Goal: Information Seeking & Learning: Find contact information

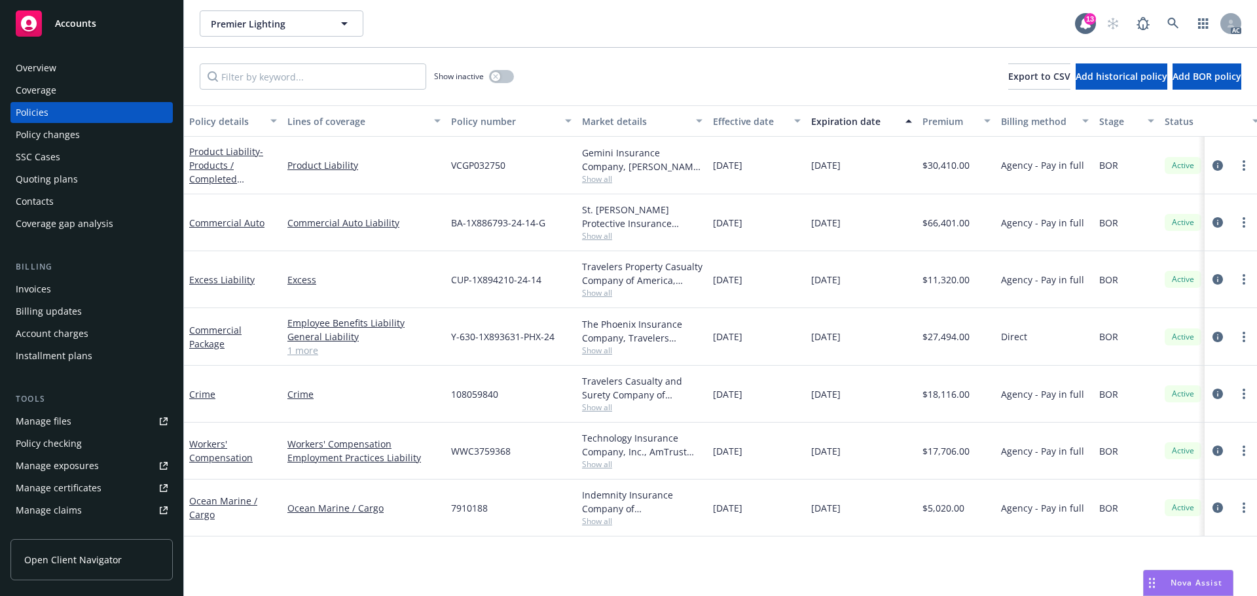
click at [306, 352] on link "1 more" at bounding box center [363, 351] width 153 height 14
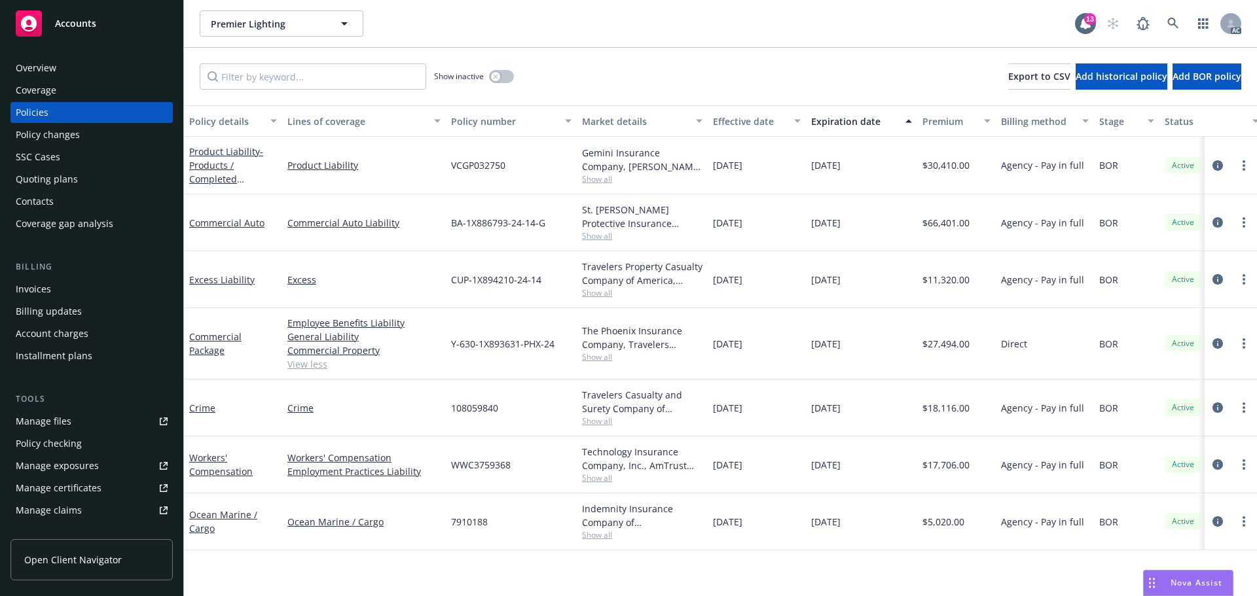
click at [109, 67] on div "Overview" at bounding box center [92, 68] width 152 height 21
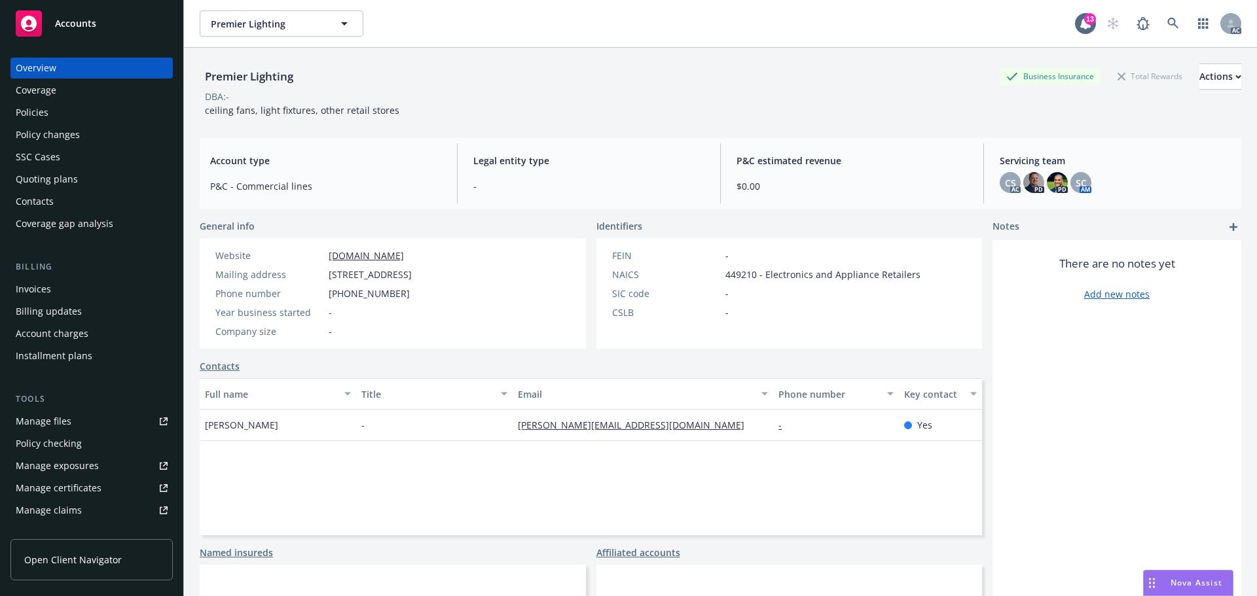
drag, startPoint x: 327, startPoint y: 277, endPoint x: 424, endPoint y: 276, distance: 96.9
click at [417, 276] on div "Mailing address 15506 N Scottsdale Rd, Phoenix, AZ, 85013" at bounding box center [313, 275] width 207 height 14
copy span "15506 N Scottsdale Rd"
drag, startPoint x: 429, startPoint y: 274, endPoint x: 462, endPoint y: 274, distance: 32.7
click at [412, 274] on span "[STREET_ADDRESS]" at bounding box center [370, 275] width 83 height 14
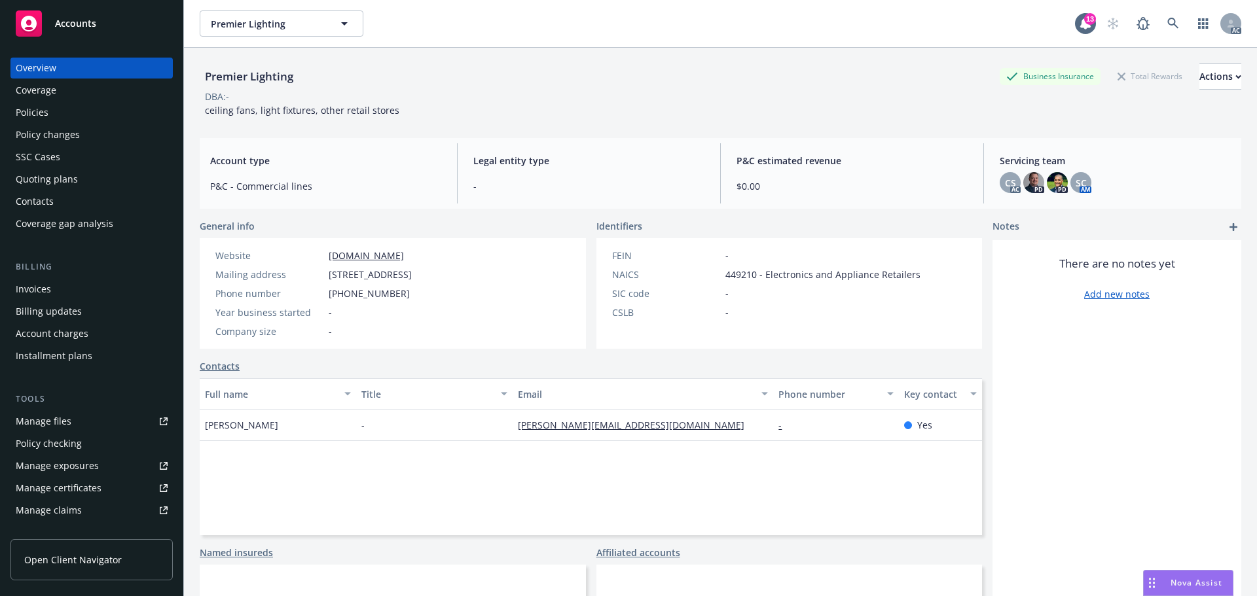
copy span "Phoenix"
drag, startPoint x: 517, startPoint y: 275, endPoint x: 1138, endPoint y: 374, distance: 628.4
click at [427, 274] on div "Website shoppremier.com Mailing address 15506 N Scottsdale Rd, Phoenix, AZ, 850…" at bounding box center [314, 293] width 228 height 111
copy span "85013"
drag, startPoint x: 417, startPoint y: 300, endPoint x: 329, endPoint y: 292, distance: 88.7
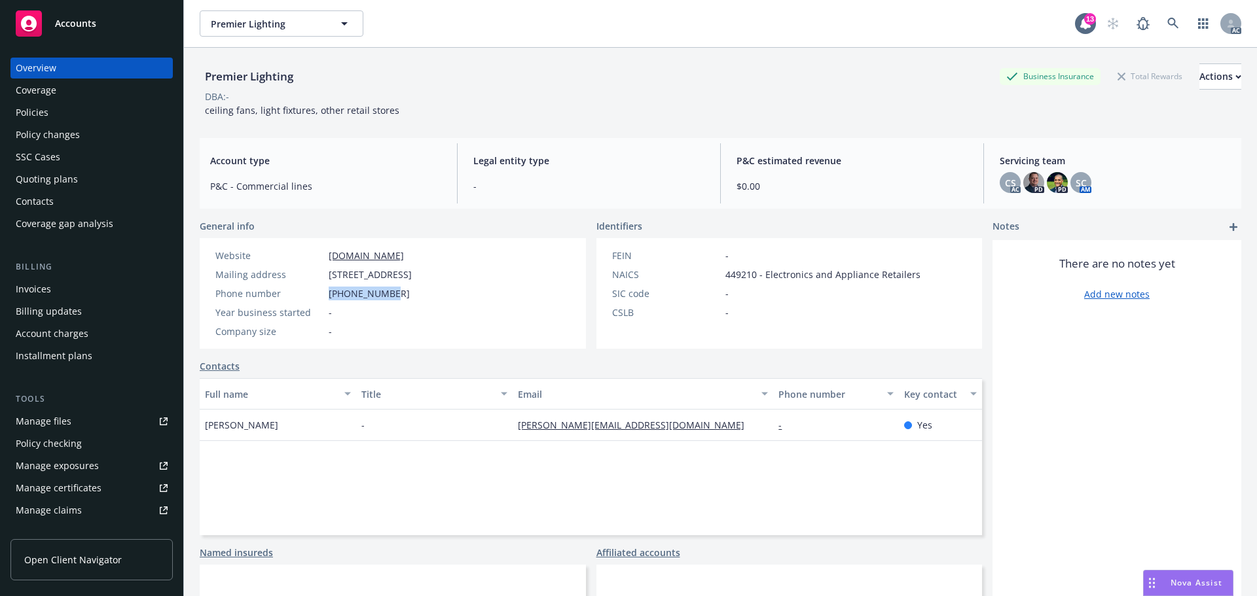
click at [329, 292] on div "Phone number +16239072669" at bounding box center [313, 294] width 207 height 14
copy span "[PHONE_NUMBER]"
drag, startPoint x: 433, startPoint y: 257, endPoint x: 1044, endPoint y: 385, distance: 624.1
click at [304, 254] on div "Website shoppremier.com" at bounding box center [313, 256] width 207 height 14
copy div "[DOMAIN_NAME]"
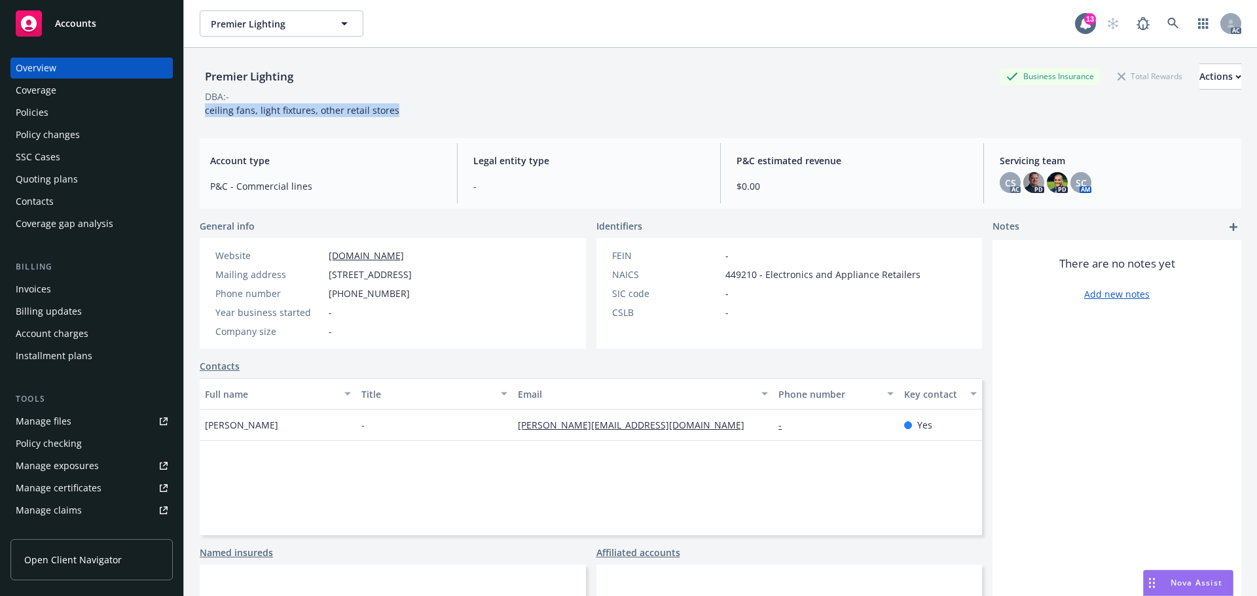
drag, startPoint x: 400, startPoint y: 111, endPoint x: 194, endPoint y: 111, distance: 206.2
click at [194, 111] on div "Premier Lighting Business Insurance Total Rewards Actions DBA: - ceiling fans, …" at bounding box center [720, 346] width 1073 height 596
copy span "ceiling fans, light fixtures, other retail stores"
drag, startPoint x: 751, startPoint y: 274, endPoint x: 700, endPoint y: 275, distance: 50.4
click at [700, 275] on div "NAICS 449210 - Electronics and Appliance Retailers" at bounding box center [766, 275] width 319 height 14
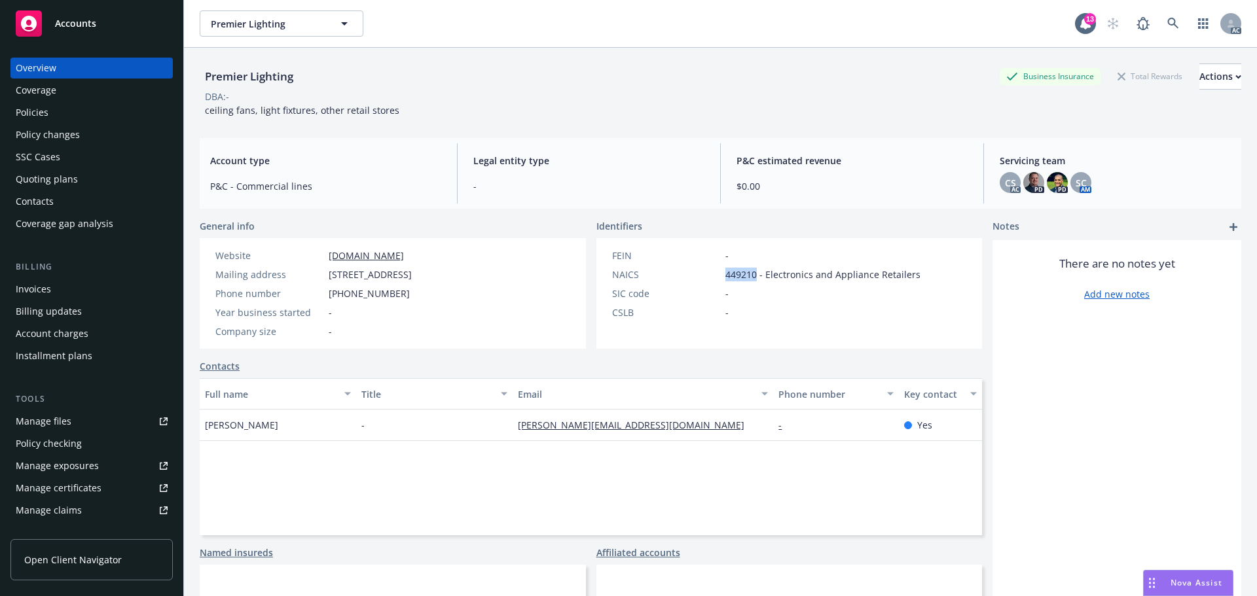
copy div "449210"
drag, startPoint x: 228, startPoint y: 429, endPoint x: 185, endPoint y: 427, distance: 43.9
click at [185, 427] on div "Premier Lighting Business Insurance Total Rewards Actions DBA: - ceiling fans, …" at bounding box center [720, 346] width 1073 height 596
copy span "[PERSON_NAME]"
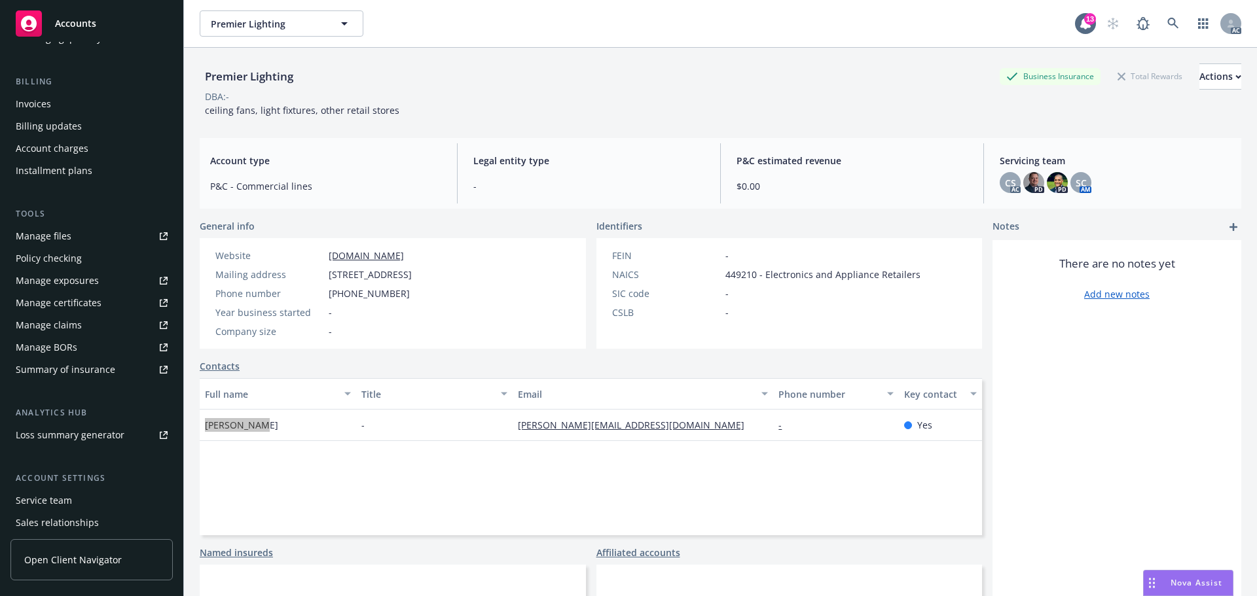
scroll to position [257, 0]
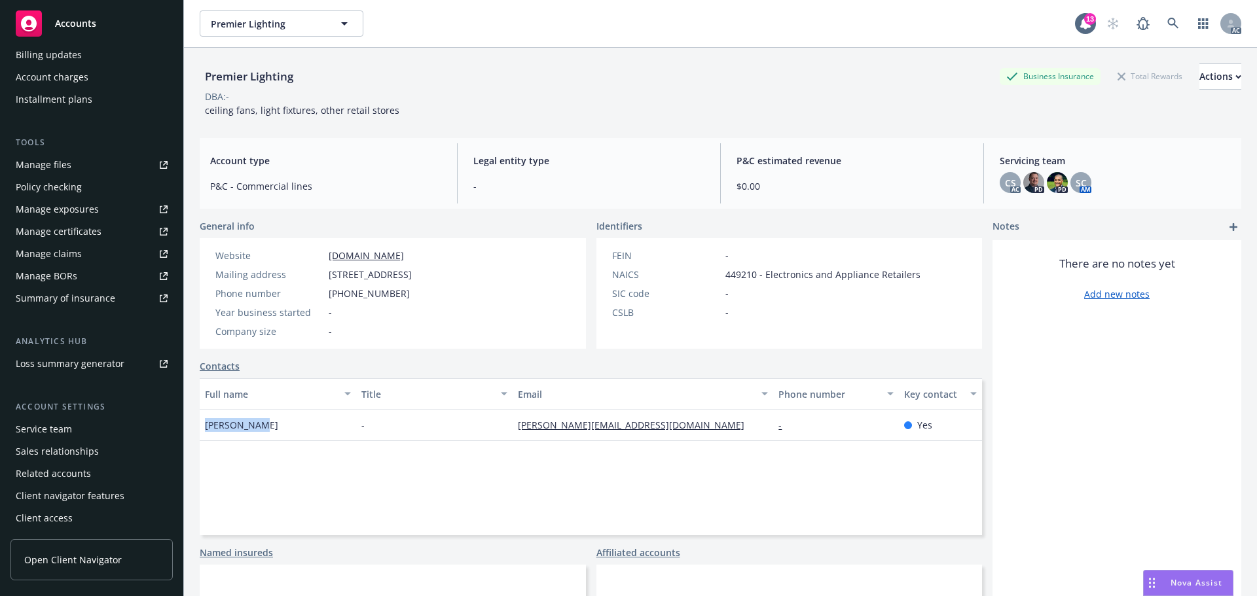
click at [50, 438] on div "Service team" at bounding box center [44, 429] width 56 height 21
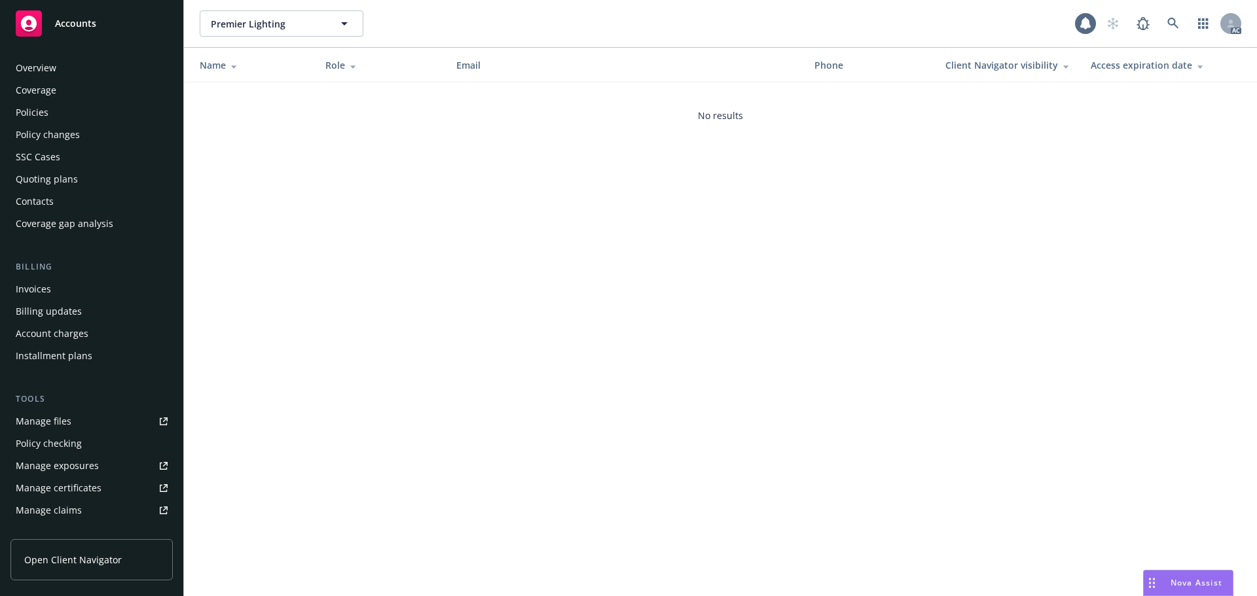
scroll to position [257, 0]
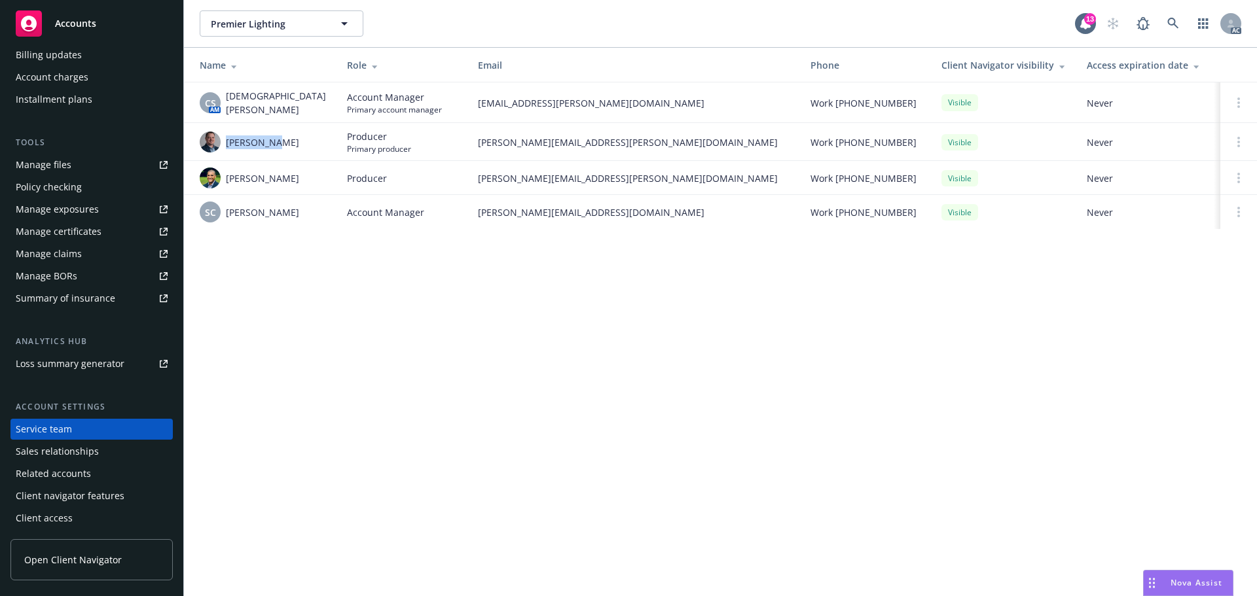
drag, startPoint x: 285, startPoint y: 137, endPoint x: 225, endPoint y: 144, distance: 59.9
click at [225, 144] on div "[PERSON_NAME]" at bounding box center [263, 142] width 126 height 21
copy span "[PERSON_NAME]"
drag, startPoint x: 306, startPoint y: 99, endPoint x: 223, endPoint y: 105, distance: 83.3
click at [223, 105] on td "CS AM Christian Senecal" at bounding box center [260, 102] width 153 height 41
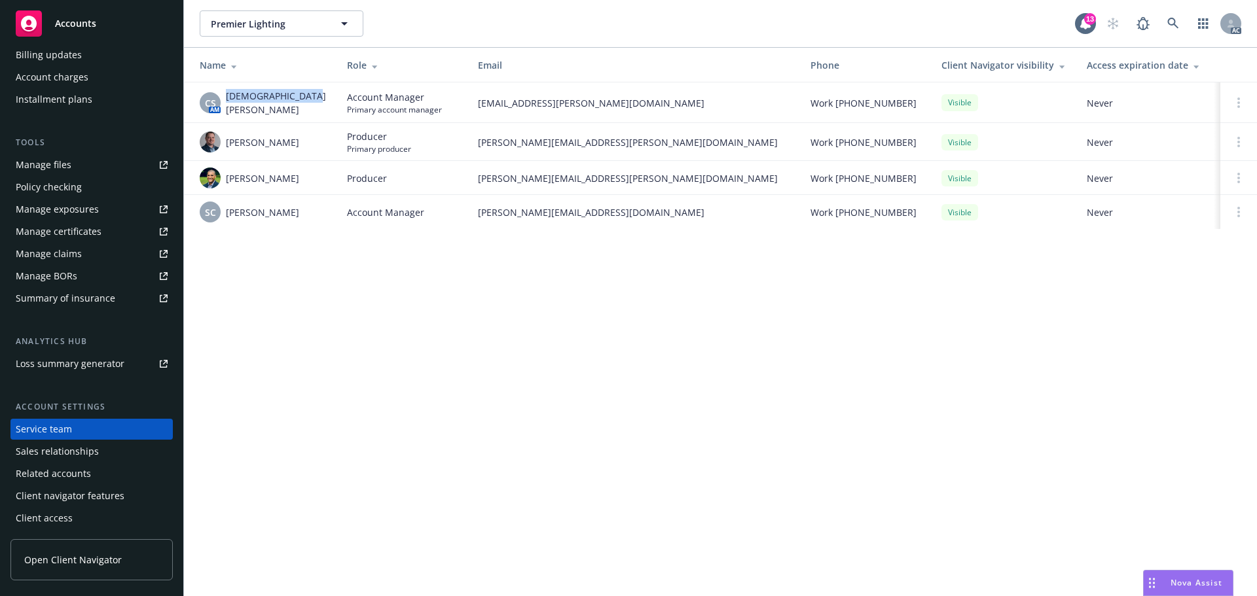
copy span "[DEMOGRAPHIC_DATA][PERSON_NAME]"
click at [336, 113] on td "Account Manager Primary account manager" at bounding box center [401, 102] width 131 height 41
drag, startPoint x: 314, startPoint y: 100, endPoint x: 228, endPoint y: 105, distance: 85.9
click at [228, 105] on td "CS AM Christian Senecal" at bounding box center [260, 102] width 153 height 41
click at [336, 156] on td "Producer Primary producer" at bounding box center [401, 142] width 131 height 38
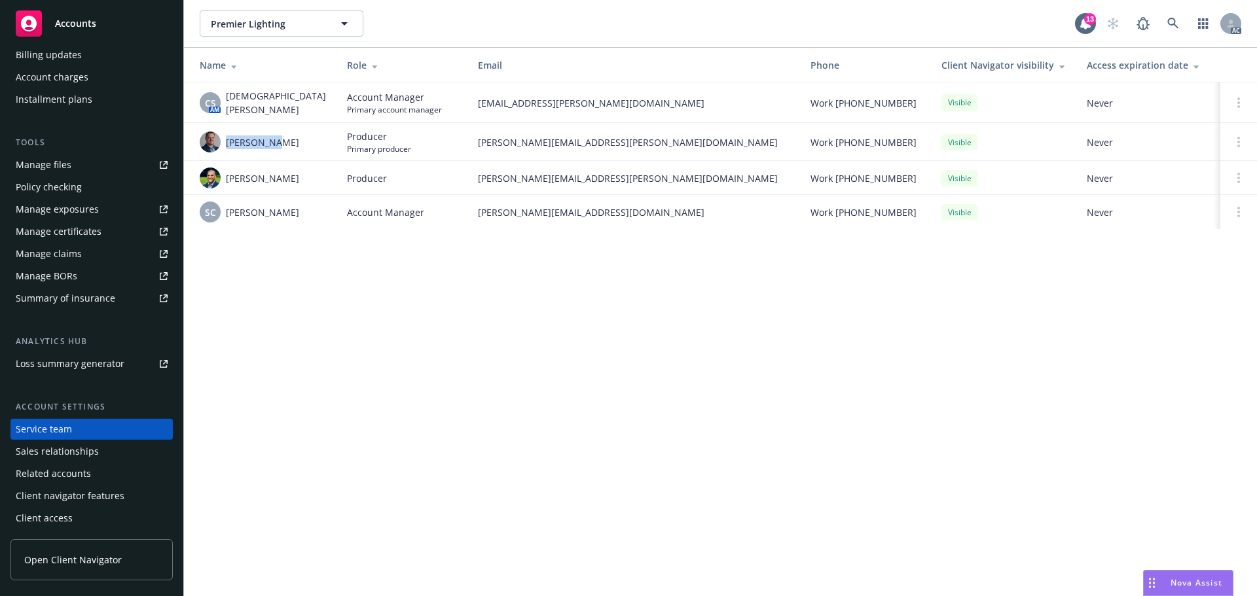
drag, startPoint x: 274, startPoint y: 143, endPoint x: 224, endPoint y: 143, distance: 49.8
click at [224, 143] on div "[PERSON_NAME]" at bounding box center [263, 142] width 126 height 21
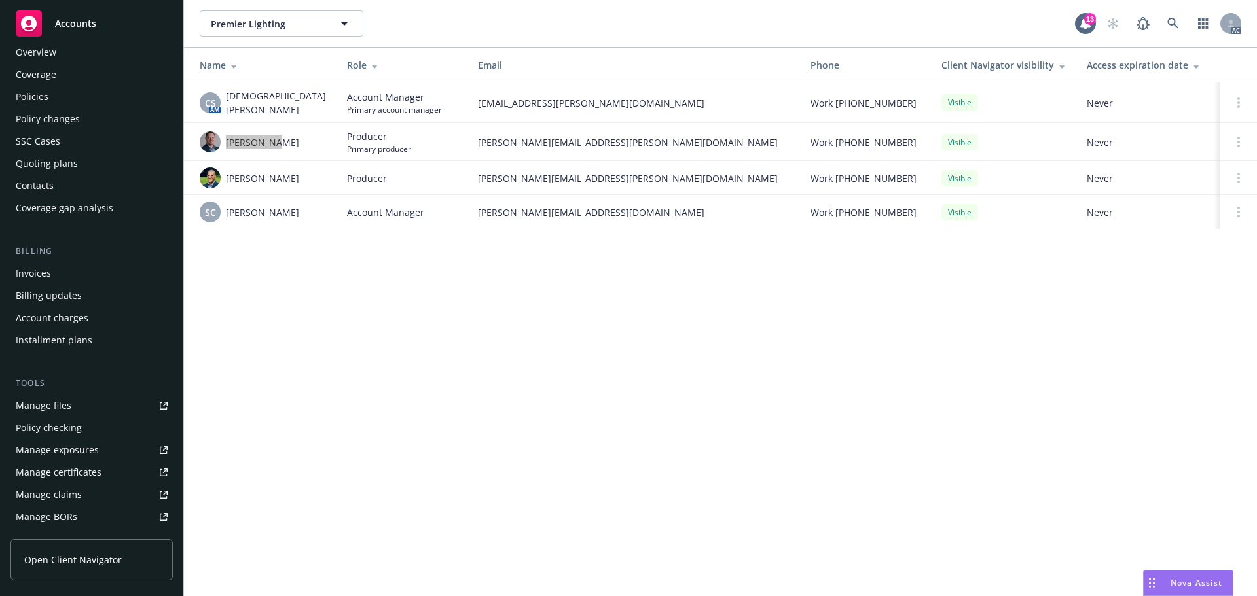
scroll to position [0, 0]
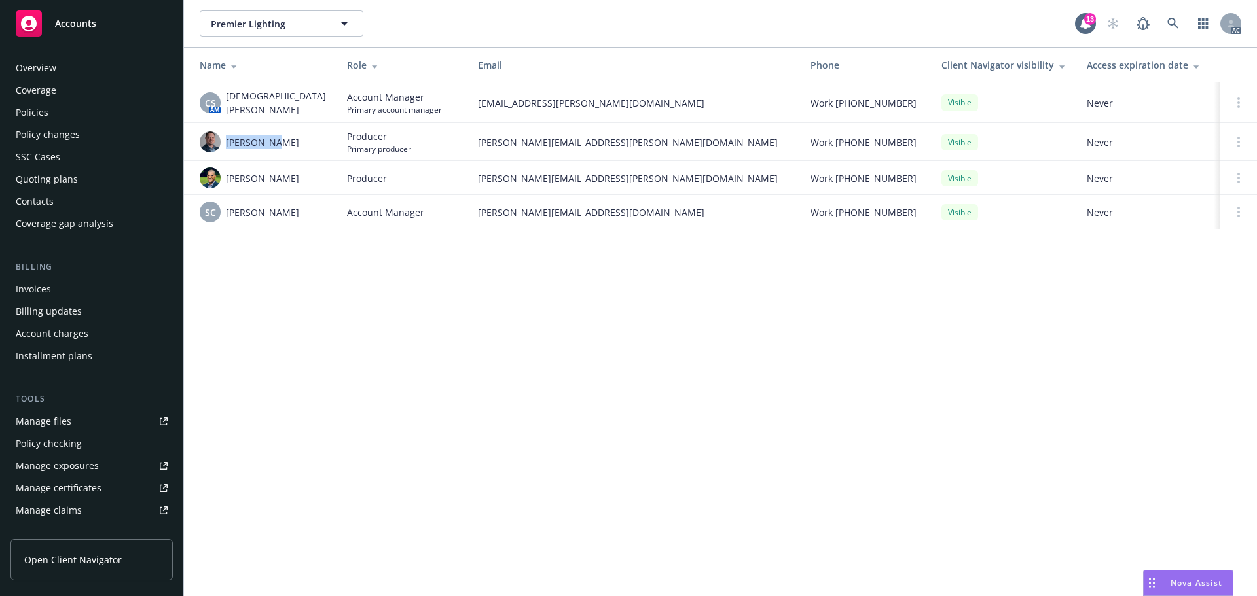
click at [72, 186] on div "Quoting plans" at bounding box center [47, 179] width 62 height 21
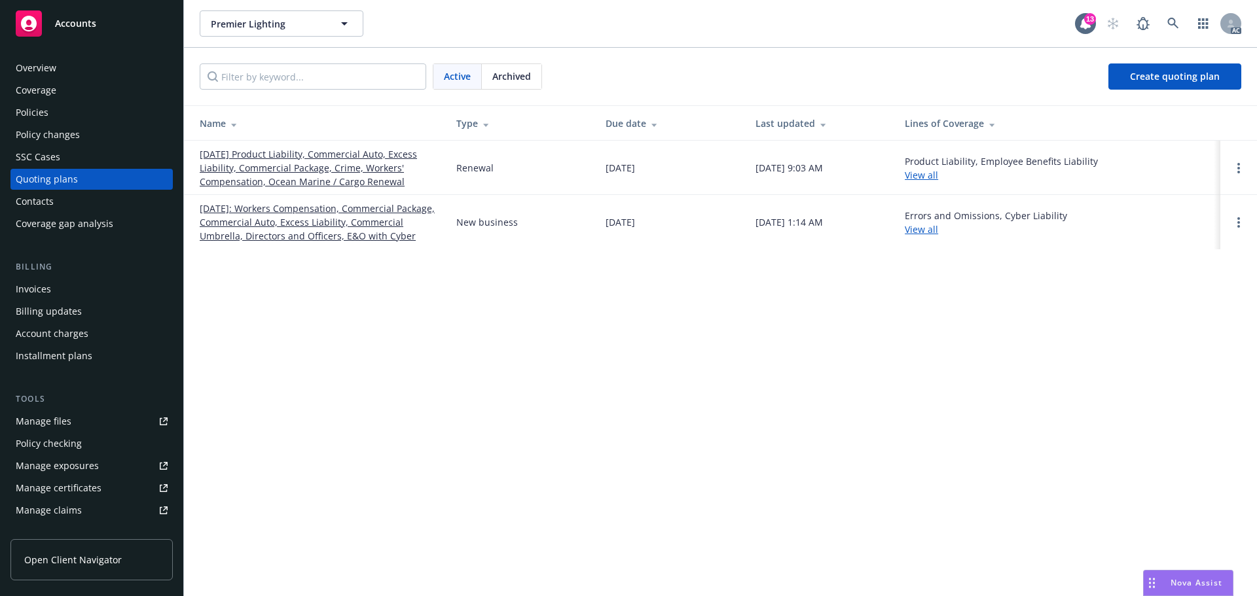
click at [308, 163] on link "[DATE] Product Liability, Commercial Auto, Excess Liability, Commercial Package…" at bounding box center [318, 167] width 236 height 41
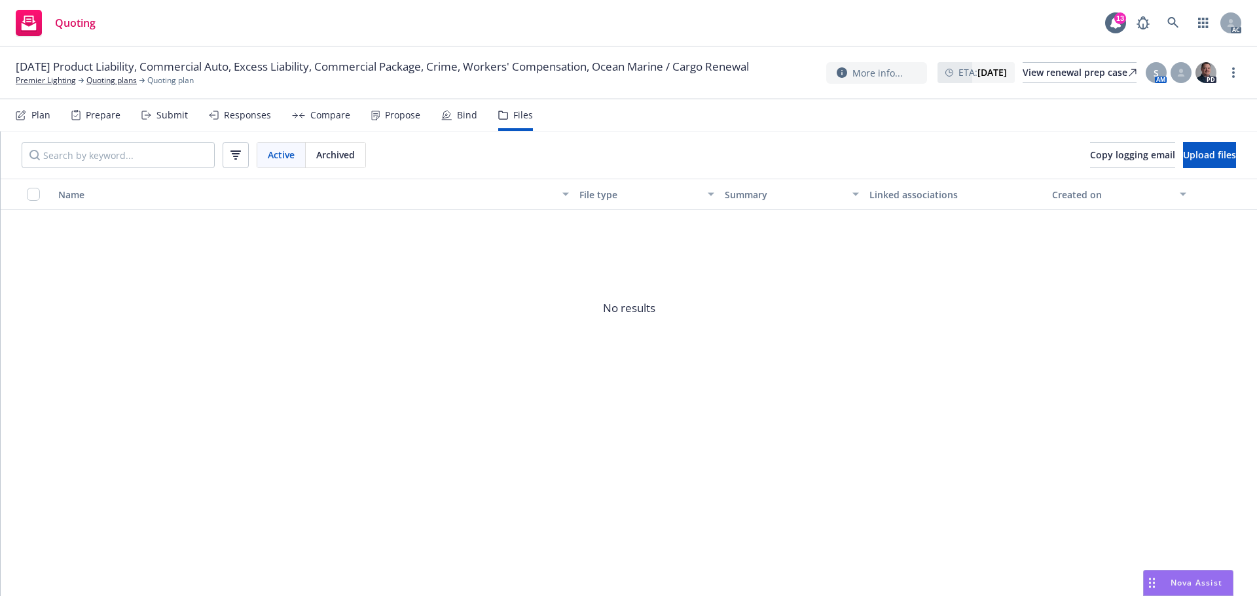
click at [374, 143] on div "Active Archived" at bounding box center [194, 155] width 386 height 47
click at [353, 154] on span "Archived" at bounding box center [335, 155] width 39 height 14
click at [104, 86] on link "Quoting plans" at bounding box center [111, 81] width 50 height 12
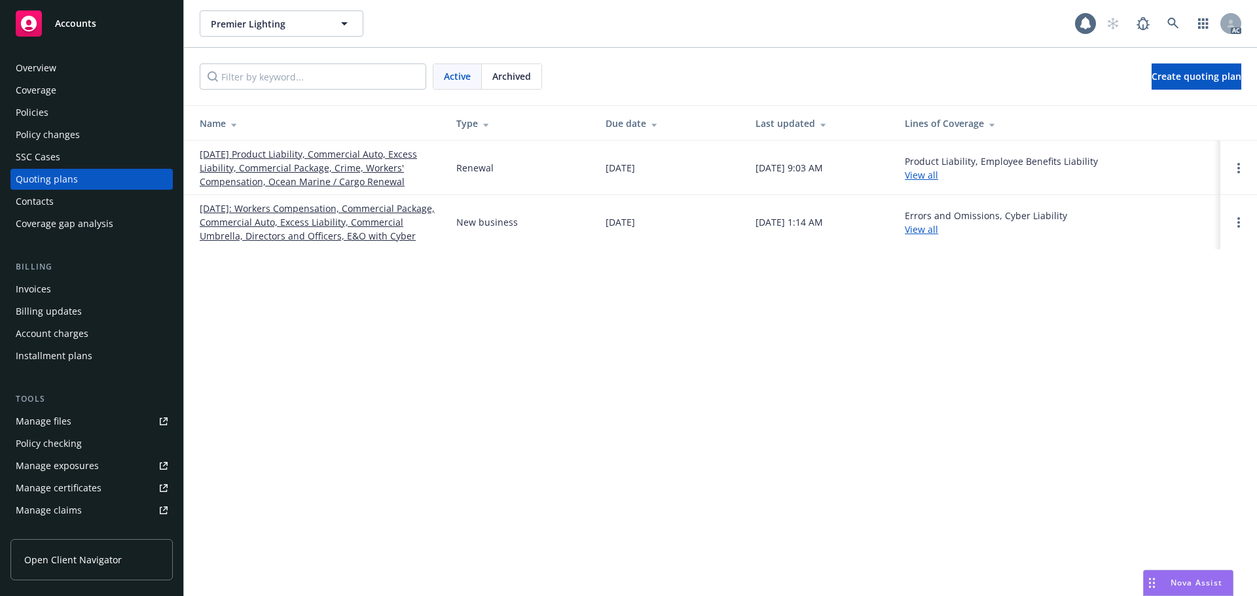
click at [272, 232] on link "[DATE]: Workers Compensation, Commercial Package, Commercial Auto, Excess Liabi…" at bounding box center [318, 222] width 236 height 41
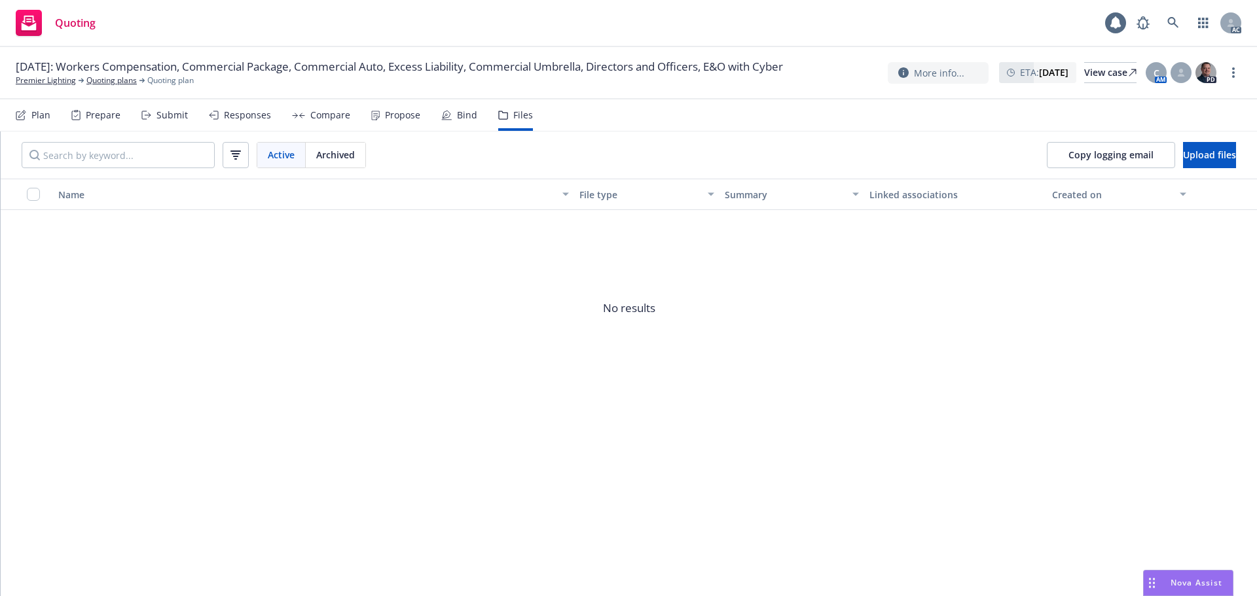
click at [366, 158] on div "Active Archived" at bounding box center [311, 155] width 109 height 26
click at [338, 155] on span "Archived" at bounding box center [335, 155] width 39 height 14
click at [121, 95] on div "10/01/2025: Workers Compensation, Commercial Package, Commercial Auto, Excess L…" at bounding box center [628, 73] width 1257 height 52
click at [121, 86] on link "Quoting plans" at bounding box center [111, 81] width 50 height 12
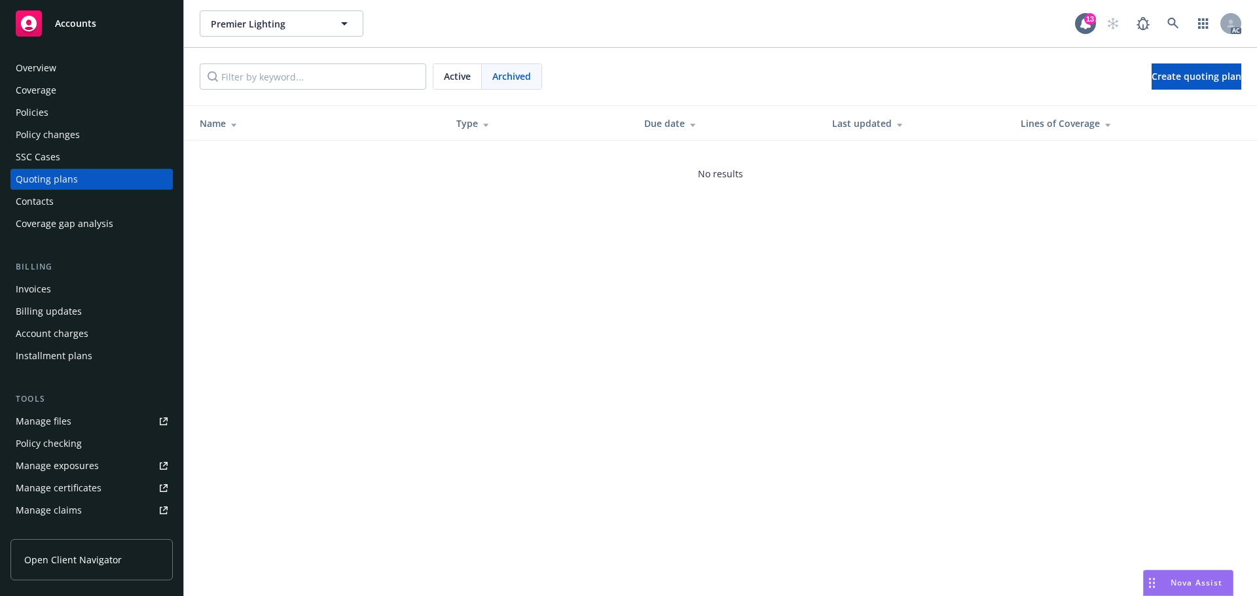
click at [448, 81] on span "Active" at bounding box center [457, 76] width 27 height 14
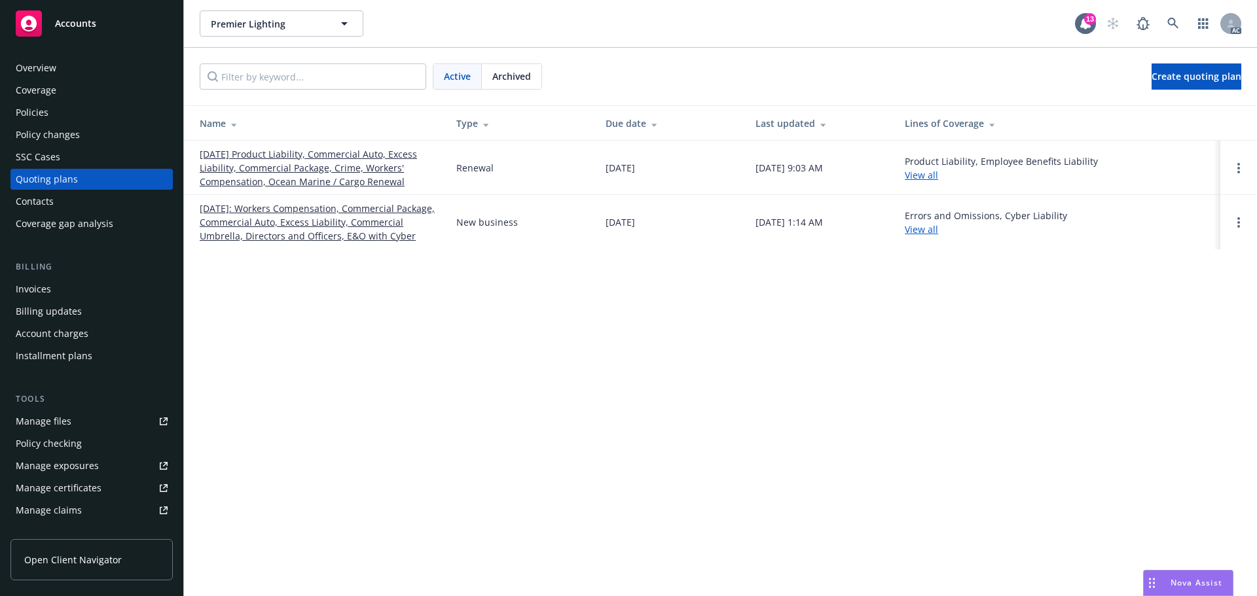
click at [89, 78] on div "Overview" at bounding box center [92, 68] width 152 height 21
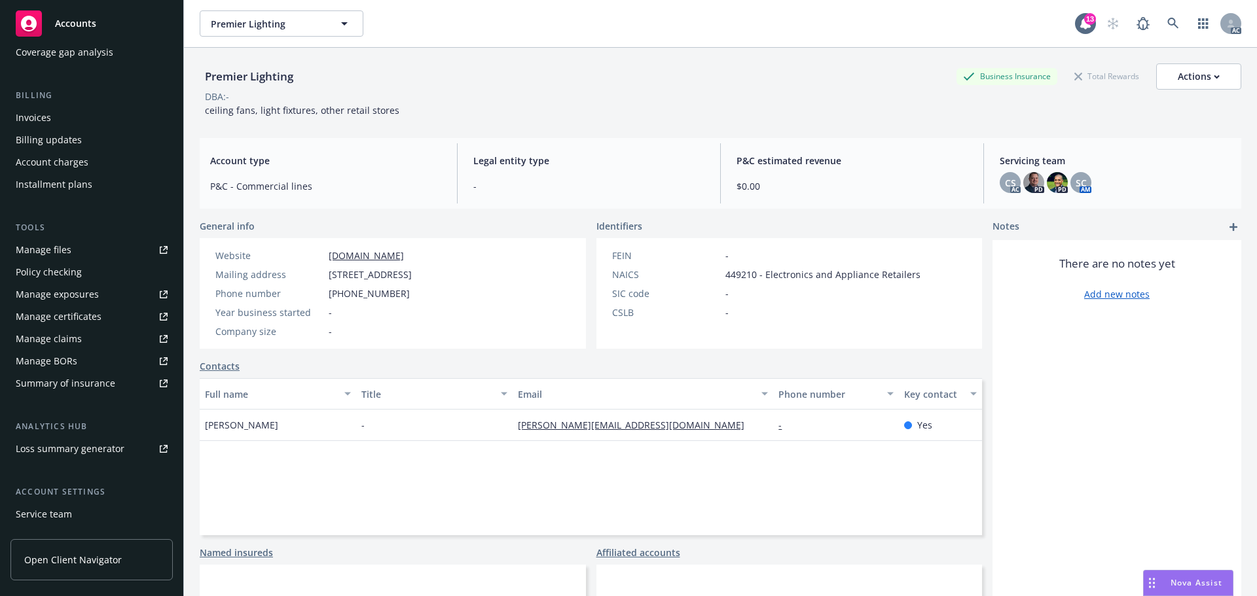
scroll to position [257, 0]
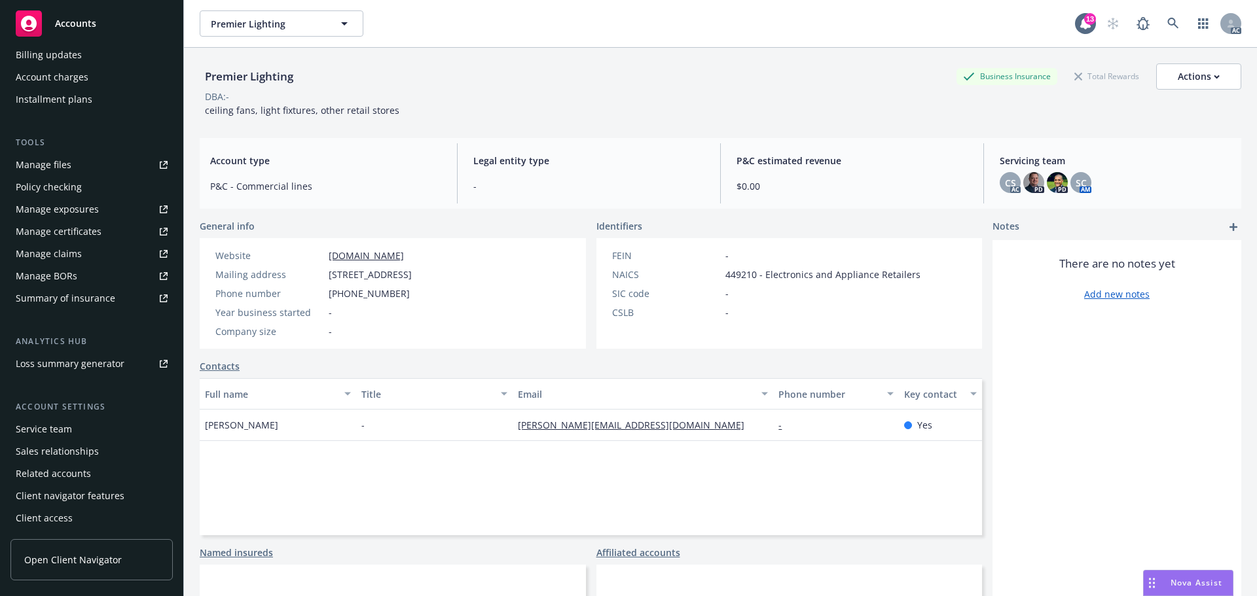
drag, startPoint x: 79, startPoint y: 426, endPoint x: 117, endPoint y: 384, distance: 56.5
click at [79, 426] on div "Service team" at bounding box center [92, 429] width 152 height 21
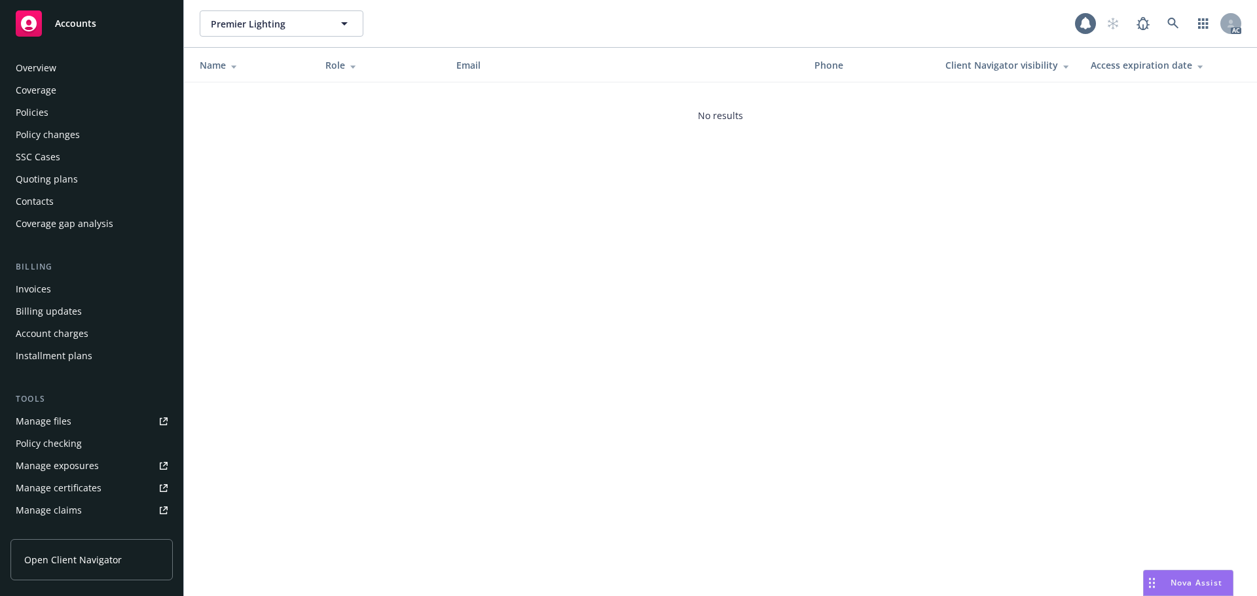
scroll to position [257, 0]
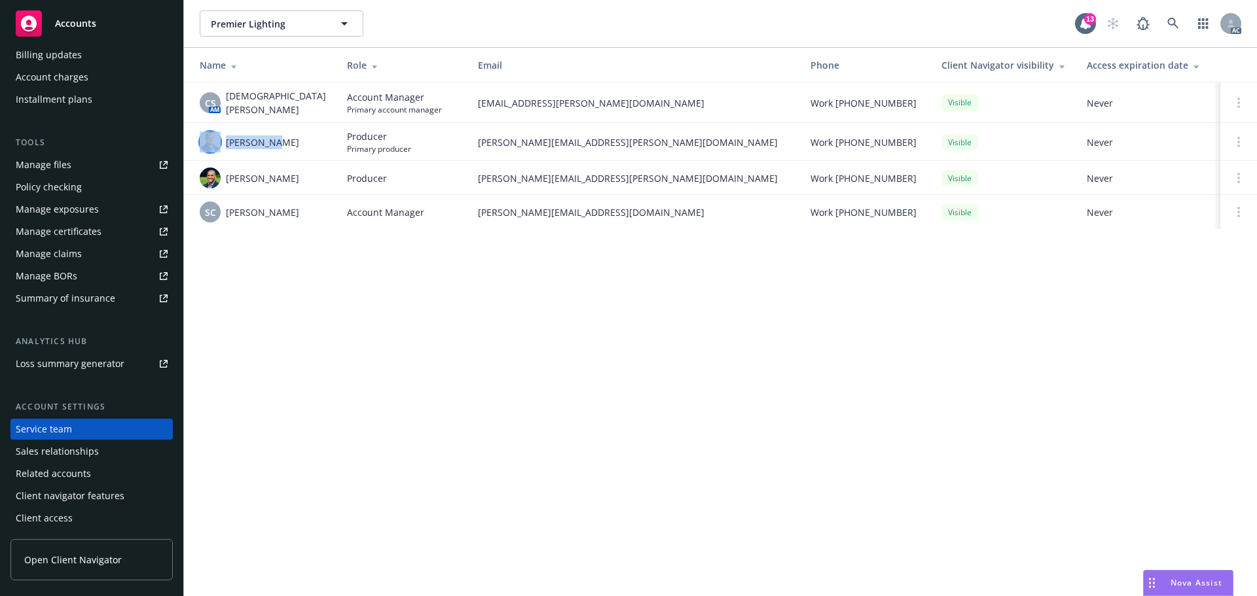
drag, startPoint x: 307, startPoint y: 136, endPoint x: 220, endPoint y: 140, distance: 87.2
click at [220, 140] on td "[PERSON_NAME]" at bounding box center [260, 142] width 153 height 38
copy div "[PERSON_NAME]"
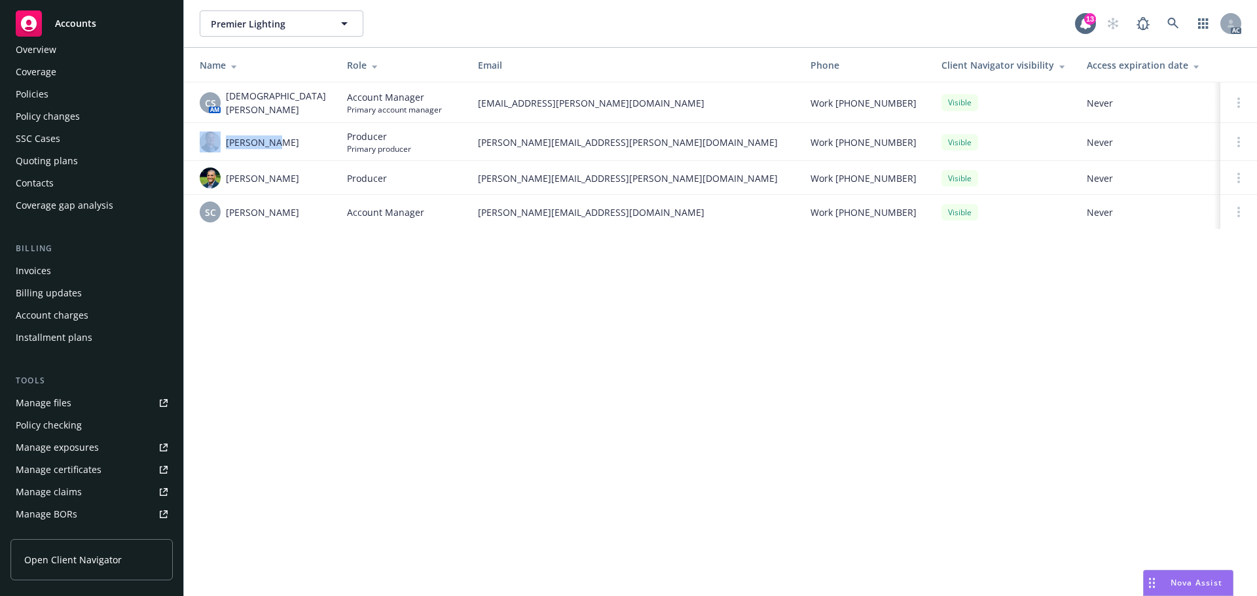
scroll to position [0, 0]
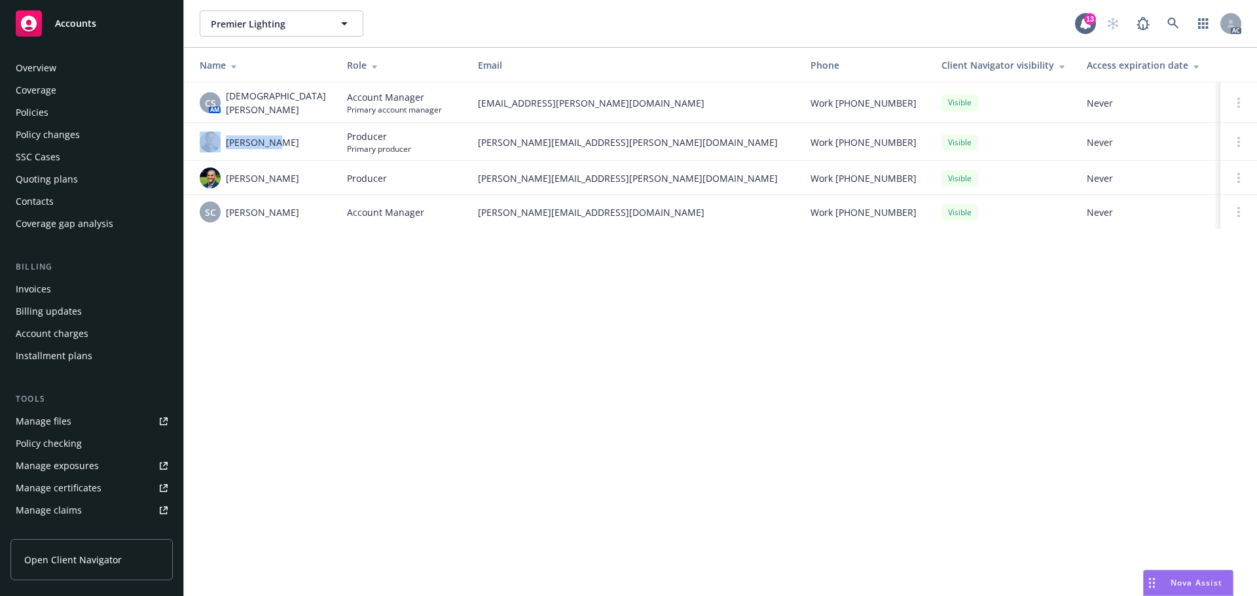
drag, startPoint x: 45, startPoint y: 59, endPoint x: 58, endPoint y: 60, distance: 12.5
click at [45, 59] on div "Overview" at bounding box center [36, 68] width 41 height 21
